Goal: Register for event/course

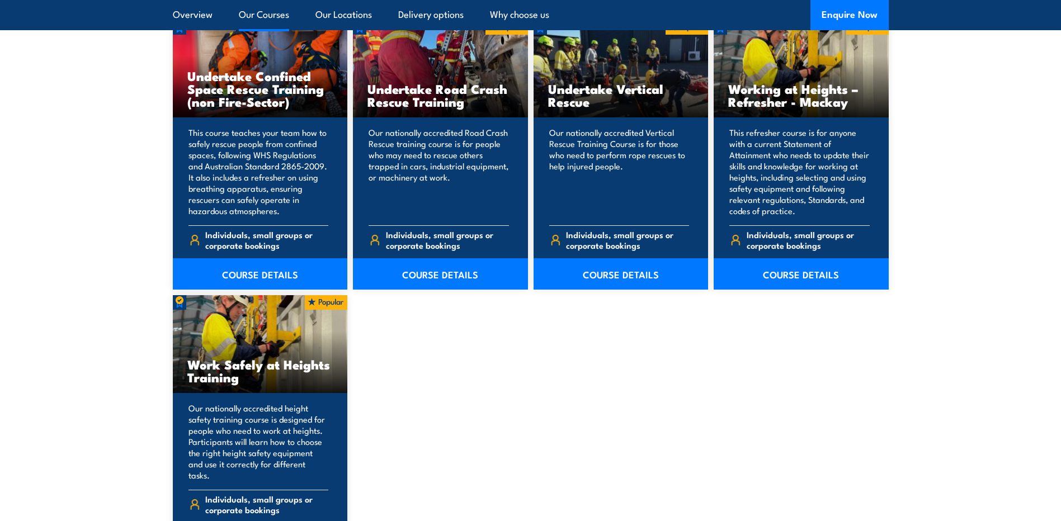
scroll to position [1230, 0]
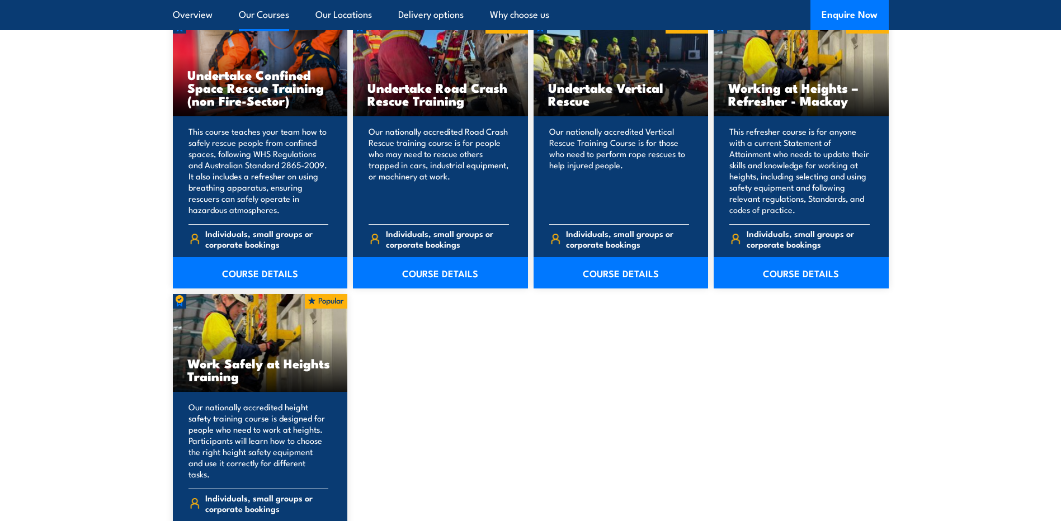
click at [246, 446] on p "Our nationally accredited height safety training course is designed for people …" at bounding box center [258, 440] width 140 height 78
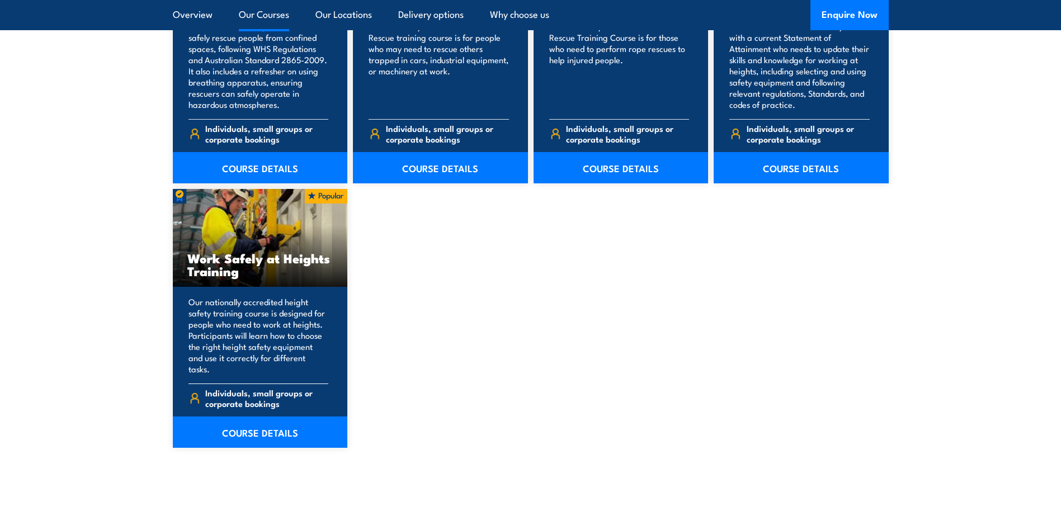
scroll to position [1342, 0]
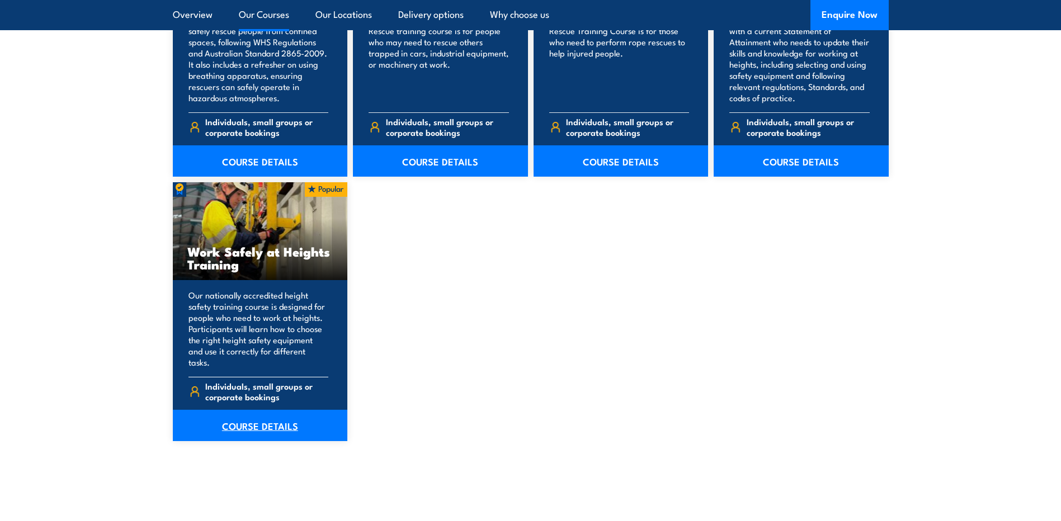
click at [262, 418] on link "COURSE DETAILS" at bounding box center [260, 425] width 175 height 31
click at [272, 410] on link "COURSE DETAILS" at bounding box center [260, 425] width 175 height 31
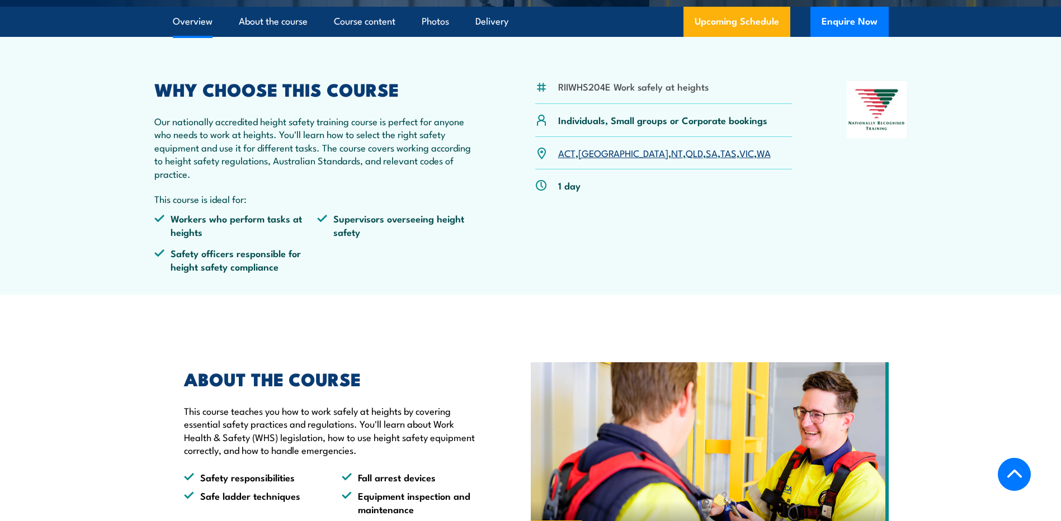
scroll to position [112, 0]
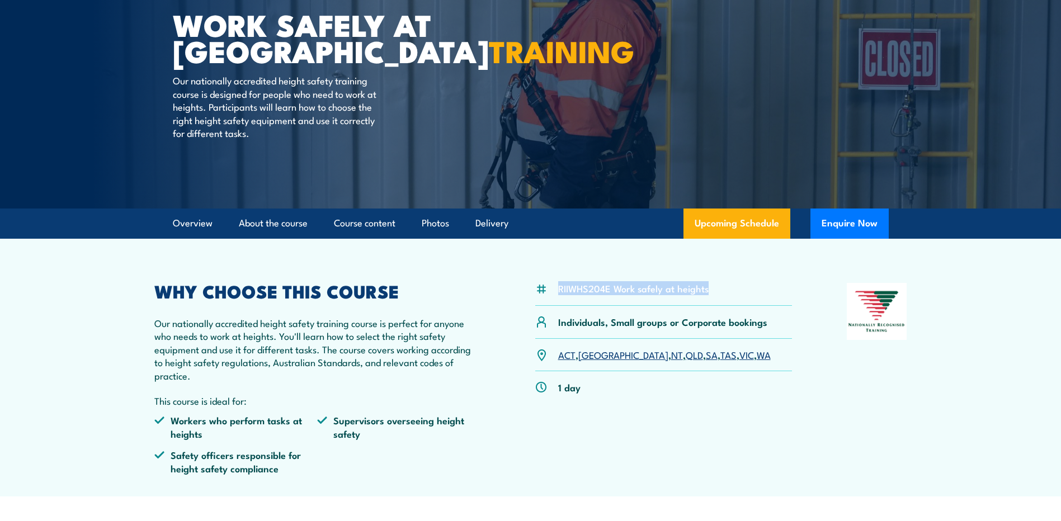
drag, startPoint x: 718, startPoint y: 292, endPoint x: 560, endPoint y: 285, distance: 158.4
click at [560, 285] on div "RIIWHS204E Work safely at heights" at bounding box center [663, 294] width 257 height 23
copy li "RIIWHS204E Work safely at heights"
